Goal: Communication & Community: Answer question/provide support

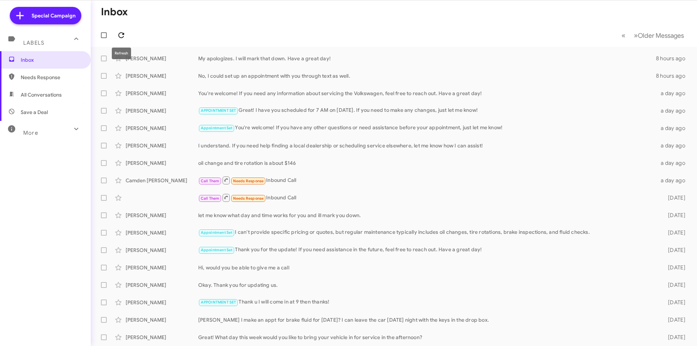
click at [120, 33] on icon at bounding box center [121, 35] width 9 height 9
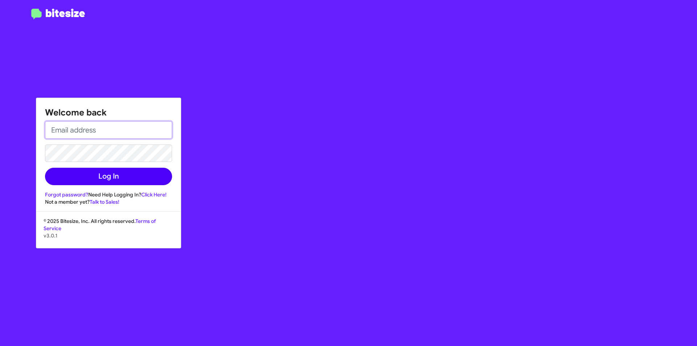
type input "[EMAIL_ADDRESS][DOMAIN_NAME]"
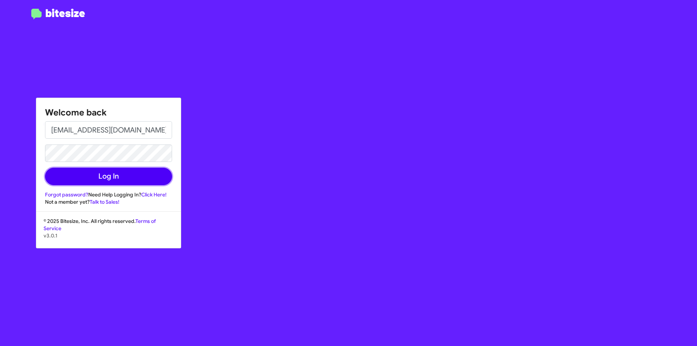
click at [97, 176] on button "Log In" at bounding box center [108, 176] width 127 height 17
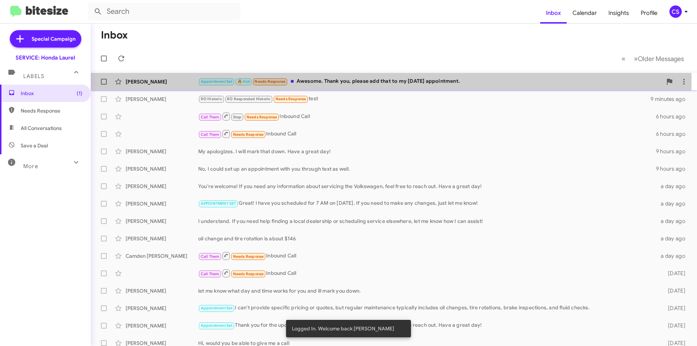
click at [359, 82] on div "Appointment Set 🔥 Hot Needs Response Awesome. Thank you, please add that to my …" at bounding box center [430, 81] width 464 height 8
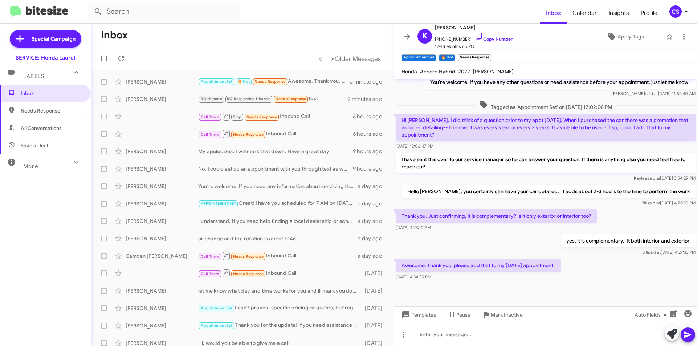
scroll to position [418, 0]
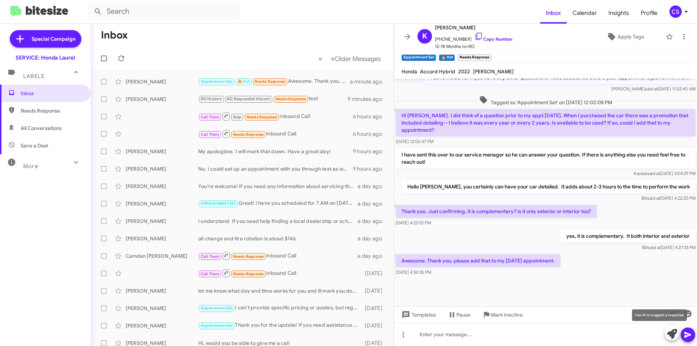
click at [670, 330] on icon at bounding box center [672, 334] width 10 height 10
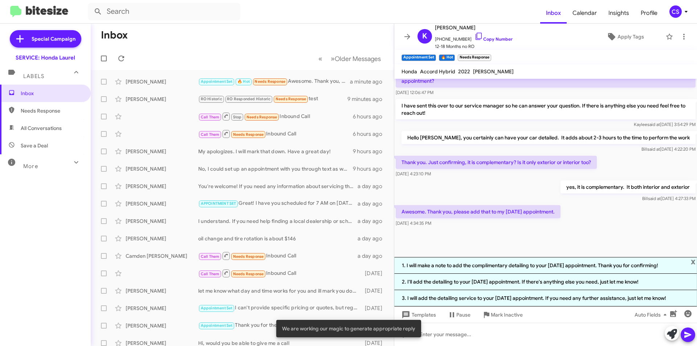
scroll to position [467, 0]
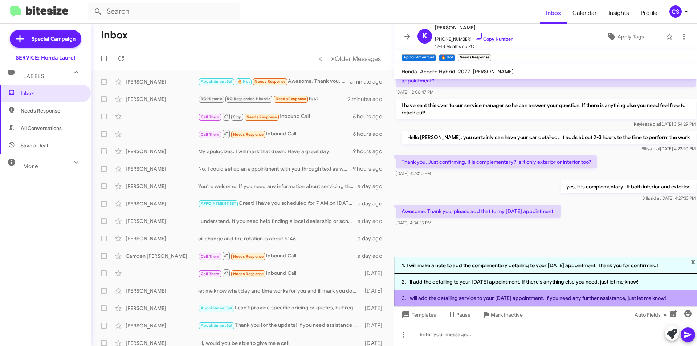
click at [509, 297] on li "3. I will add the detailing service to your [DATE] appointment. If you need any…" at bounding box center [545, 298] width 303 height 16
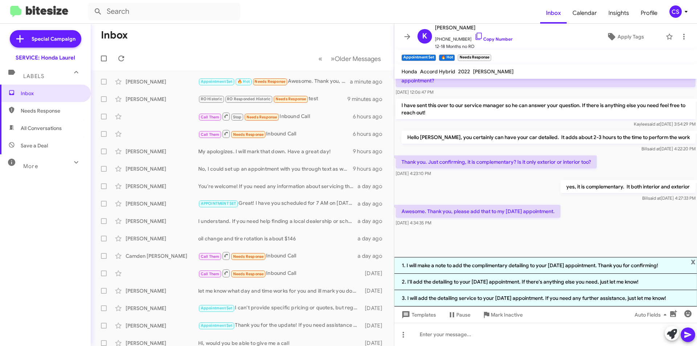
scroll to position [425, 0]
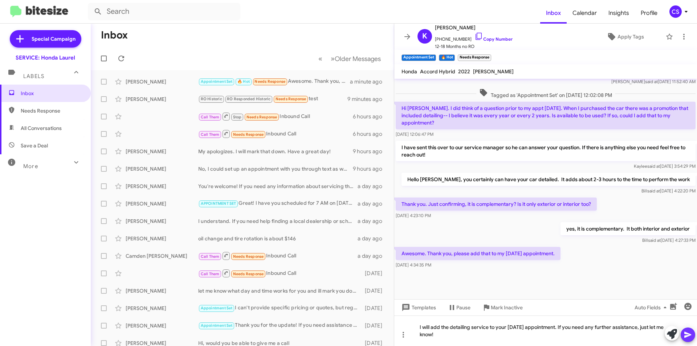
click at [686, 336] on icon at bounding box center [687, 335] width 7 height 6
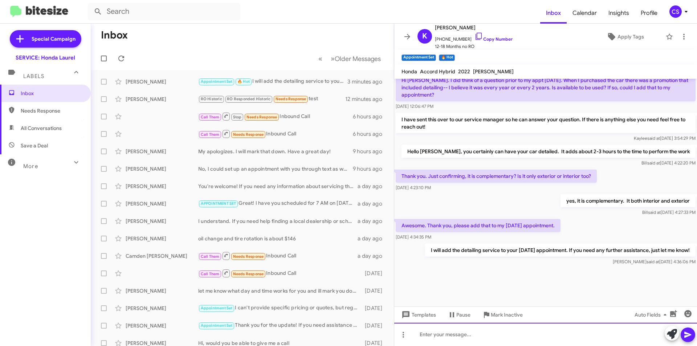
scroll to position [671, 0]
click at [453, 53] on span "×" at bounding box center [454, 54] width 6 height 9
drag, startPoint x: 410, startPoint y: 37, endPoint x: 352, endPoint y: 48, distance: 58.5
click at [409, 36] on icon at bounding box center [407, 36] width 6 height 5
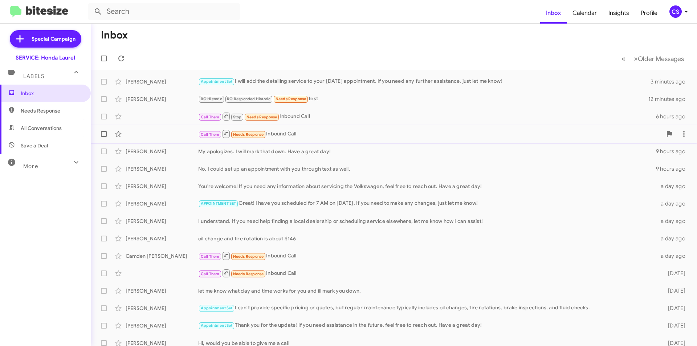
click at [411, 135] on div "Call Them Needs Response Inbound Call" at bounding box center [430, 133] width 464 height 9
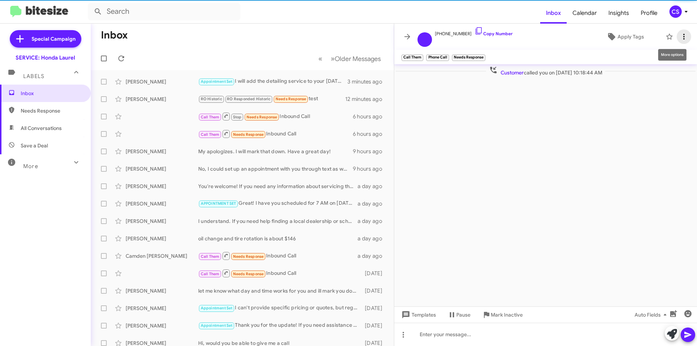
click at [681, 32] on button at bounding box center [683, 36] width 15 height 15
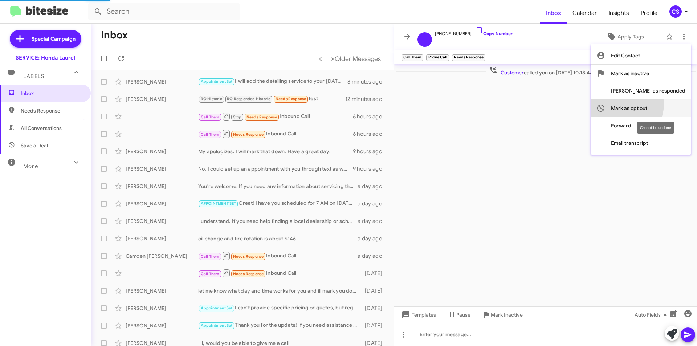
click at [647, 104] on span "Mark as opt out" at bounding box center [629, 107] width 36 height 17
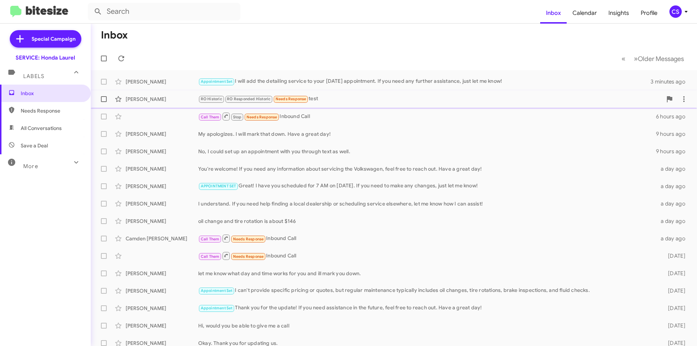
click at [333, 99] on div "RO Historic RO Responded Historic Needs Response test" at bounding box center [430, 99] width 464 height 8
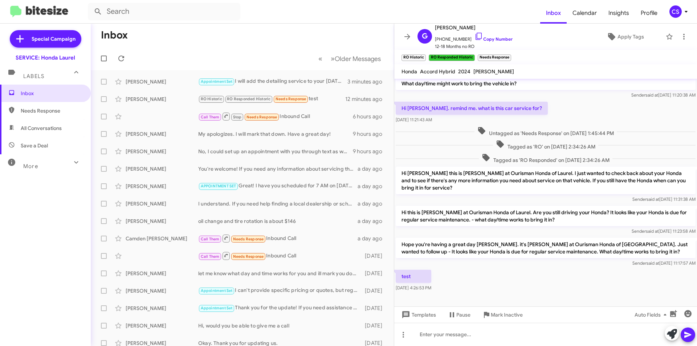
scroll to position [76, 0]
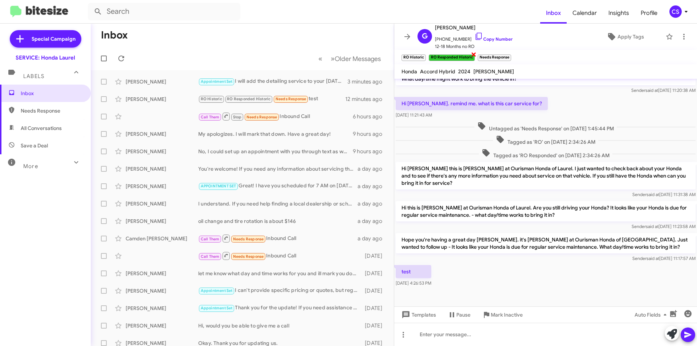
click at [475, 54] on span "×" at bounding box center [474, 54] width 6 height 9
drag, startPoint x: 424, startPoint y: 53, endPoint x: 410, endPoint y: 48, distance: 14.7
click at [422, 53] on span "×" at bounding box center [424, 54] width 4 height 9
click at [408, 40] on icon at bounding box center [407, 36] width 9 height 9
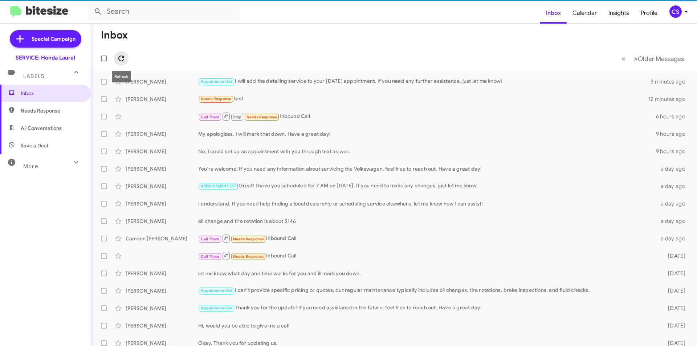
click at [122, 58] on icon at bounding box center [121, 58] width 9 height 9
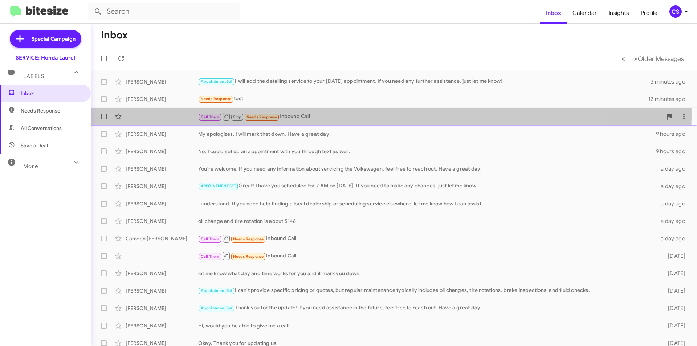
click at [327, 114] on div "Call Them Stop Needs Response Inbound Call" at bounding box center [430, 116] width 464 height 9
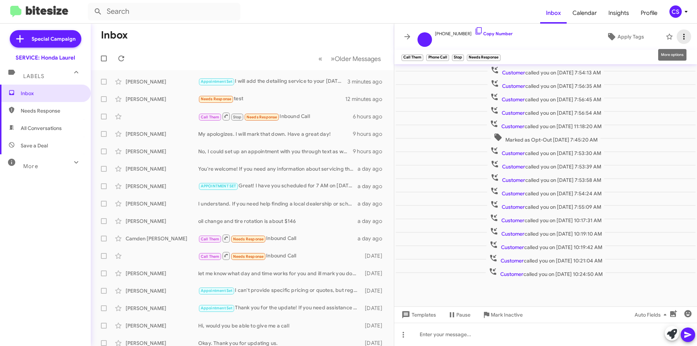
click at [681, 36] on icon at bounding box center [683, 36] width 9 height 9
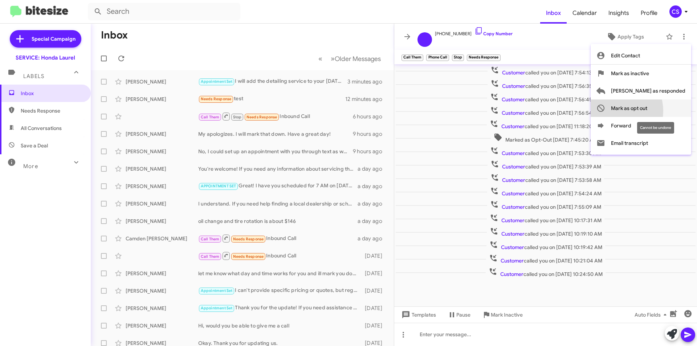
click at [642, 111] on span "Mark as opt out" at bounding box center [629, 107] width 36 height 17
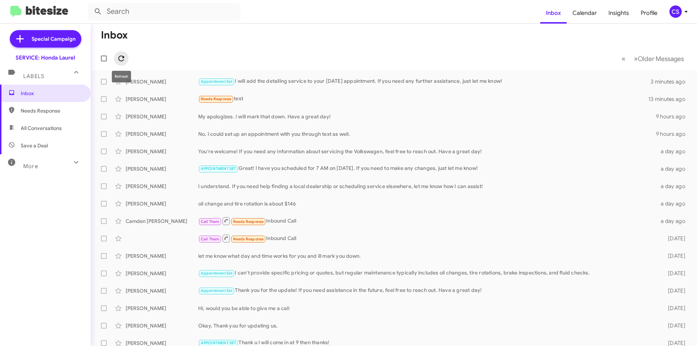
click at [120, 57] on icon at bounding box center [121, 58] width 9 height 9
